Goal: Navigation & Orientation: Find specific page/section

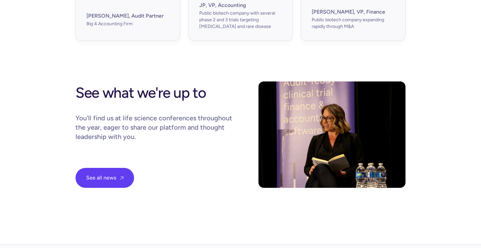
scroll to position [2447, 0]
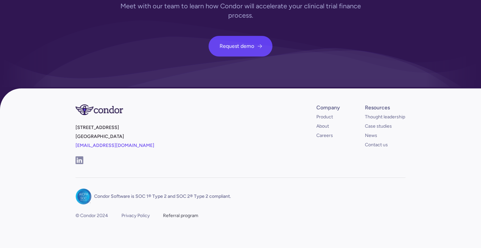
click at [181, 213] on div "Referral program" at bounding box center [180, 216] width 35 height 7
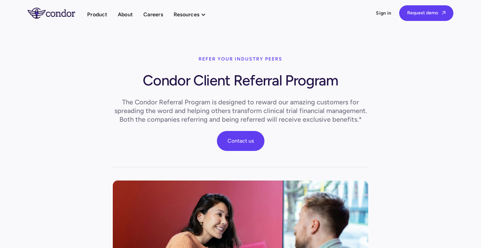
click at [48, 14] on img "home" at bounding box center [52, 13] width 48 height 11
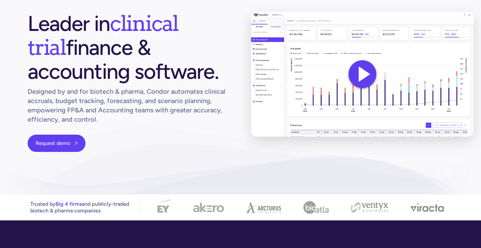
scroll to position [79, 0]
